Goal: Task Accomplishment & Management: Use online tool/utility

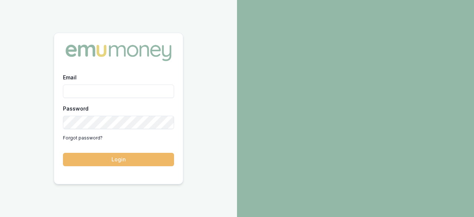
type input "[PERSON_NAME][EMAIL_ADDRESS][PERSON_NAME][DOMAIN_NAME]"
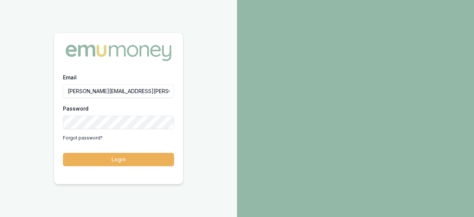
click at [149, 159] on button "Login" at bounding box center [118, 159] width 111 height 13
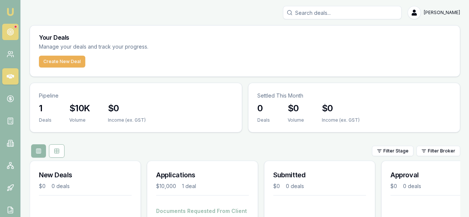
click at [14, 28] on link at bounding box center [10, 32] width 16 height 16
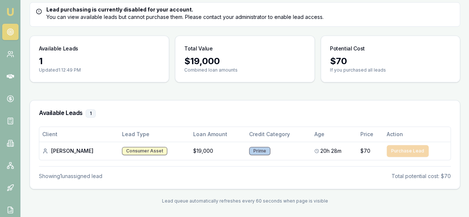
scroll to position [62, 0]
click at [317, 106] on div "Available Leads 1" at bounding box center [245, 113] width 430 height 26
click at [297, 101] on div "Available Leads 1" at bounding box center [245, 113] width 430 height 26
